Goal: Share content: Share content

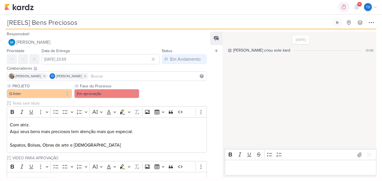
scroll to position [156, 0]
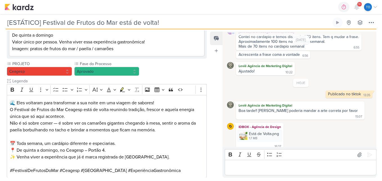
scroll to position [147, 0]
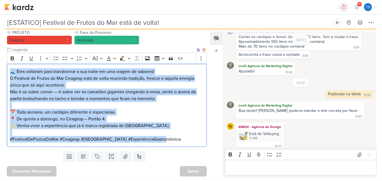
drag, startPoint x: 7, startPoint y: 71, endPoint x: 188, endPoint y: 141, distance: 193.7
click at [188, 141] on div "🌊 Eles voltaram para transformar a sua noite em uma viagem de sabores! O Festiv…" at bounding box center [107, 105] width 200 height 83
copy div "🌊 Eles voltaram para transformar a sua noite em uma viagem de sabores! O Festiv…"
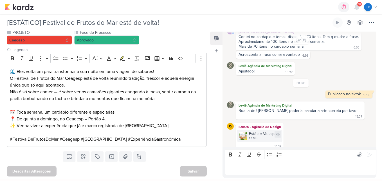
click at [248, 131] on div "Está de Volta.png 1.7 MB" at bounding box center [259, 135] width 45 height 12
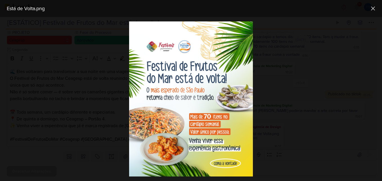
click at [215, 113] on img at bounding box center [191, 98] width 124 height 155
click at [373, 9] on icon at bounding box center [373, 8] width 3 height 3
